Goal: Information Seeking & Learning: Learn about a topic

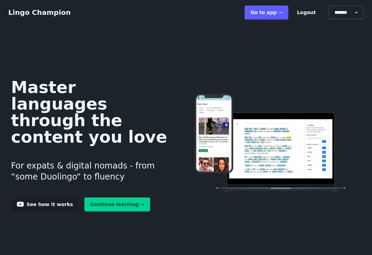
click at [124, 201] on link "Continue learning →" at bounding box center [117, 204] width 66 height 14
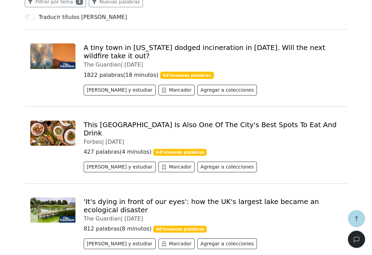
scroll to position [291, 0]
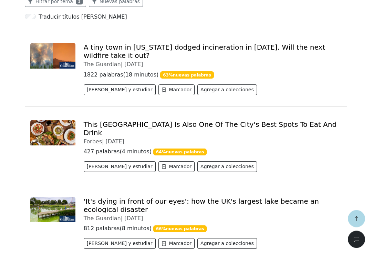
click at [106, 161] on button "Leer y estudiar" at bounding box center [120, 166] width 72 height 11
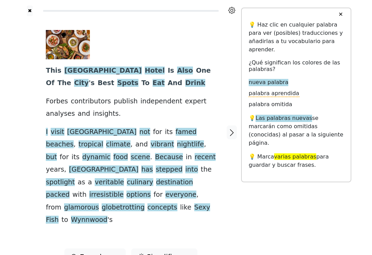
click at [85, 251] on span "Escuchar" at bounding box center [95, 256] width 31 height 10
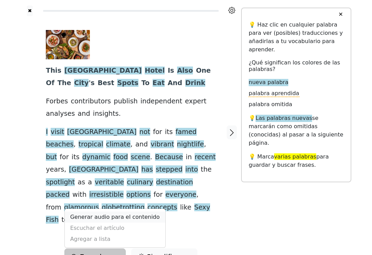
click at [138, 211] on link "Generar audio para el contenido" at bounding box center [115, 216] width 101 height 11
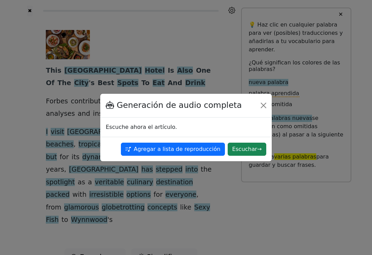
click at [243, 149] on button "Escuchar →" at bounding box center [247, 149] width 39 height 13
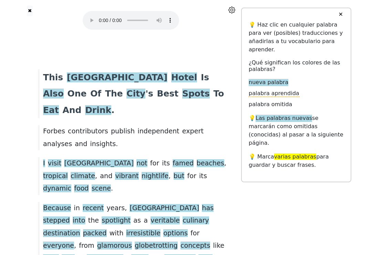
click at [86, 18] on audio at bounding box center [131, 20] width 96 height 19
click at [182, 88] on span "Spots" at bounding box center [196, 93] width 28 height 11
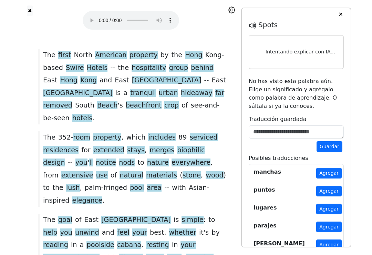
scroll to position [481, 0]
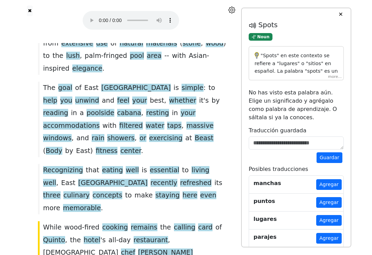
click at [332, 78] on div ""Spots" en este contexto se refiere a "lugares" o "sitios" en español. La palab…" at bounding box center [296, 63] width 95 height 34
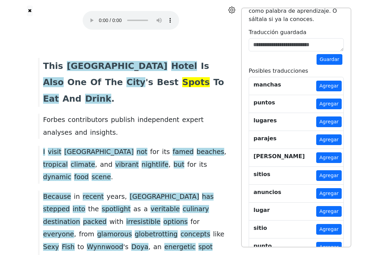
scroll to position [0, 0]
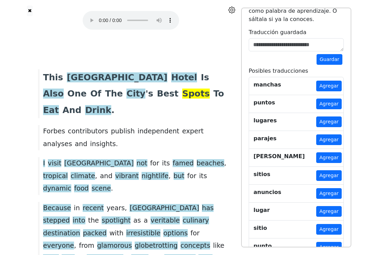
click at [28, 8] on button "✖" at bounding box center [30, 11] width 6 height 11
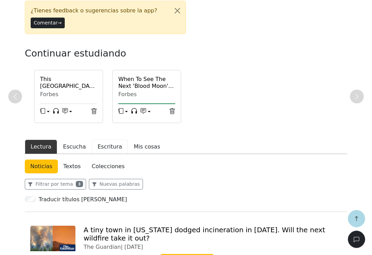
click at [106, 145] on button "Escritura" at bounding box center [110, 147] width 36 height 14
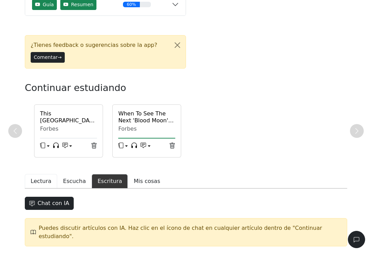
click at [36, 181] on button "Lectura" at bounding box center [41, 181] width 32 height 14
